Goal: Go to known website: Access a specific website the user already knows

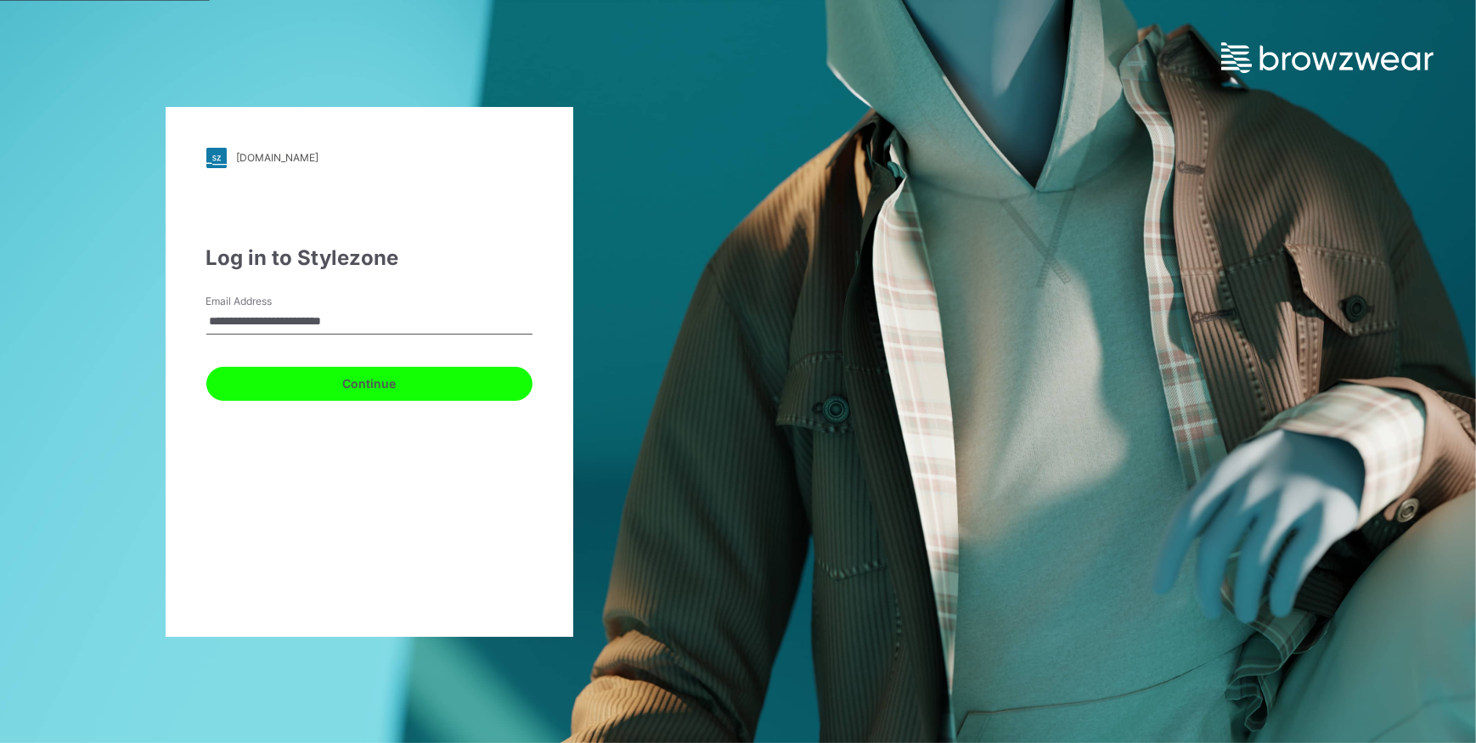
click at [323, 389] on button "Continue" at bounding box center [369, 384] width 326 height 34
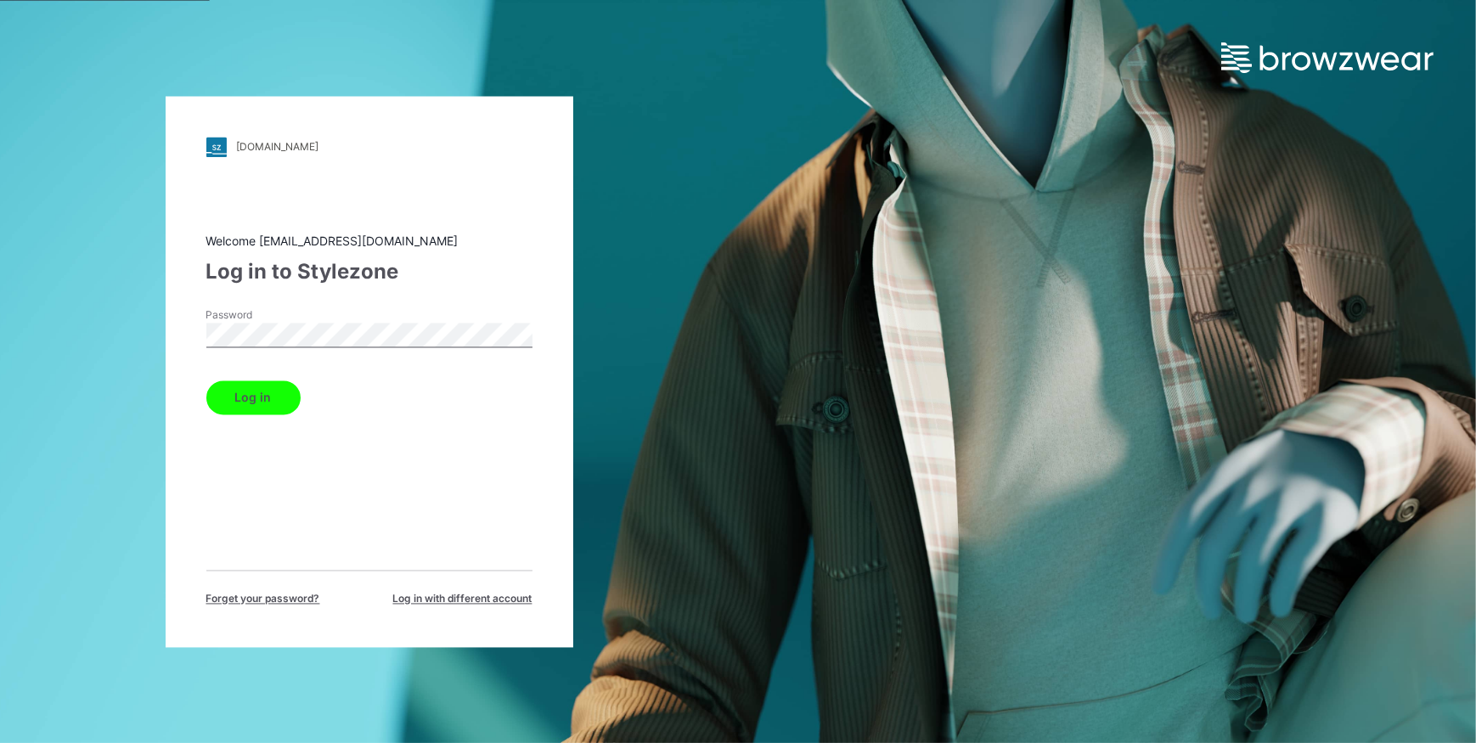
click at [238, 401] on button "Log in" at bounding box center [253, 397] width 94 height 34
